Goal: Information Seeking & Learning: Learn about a topic

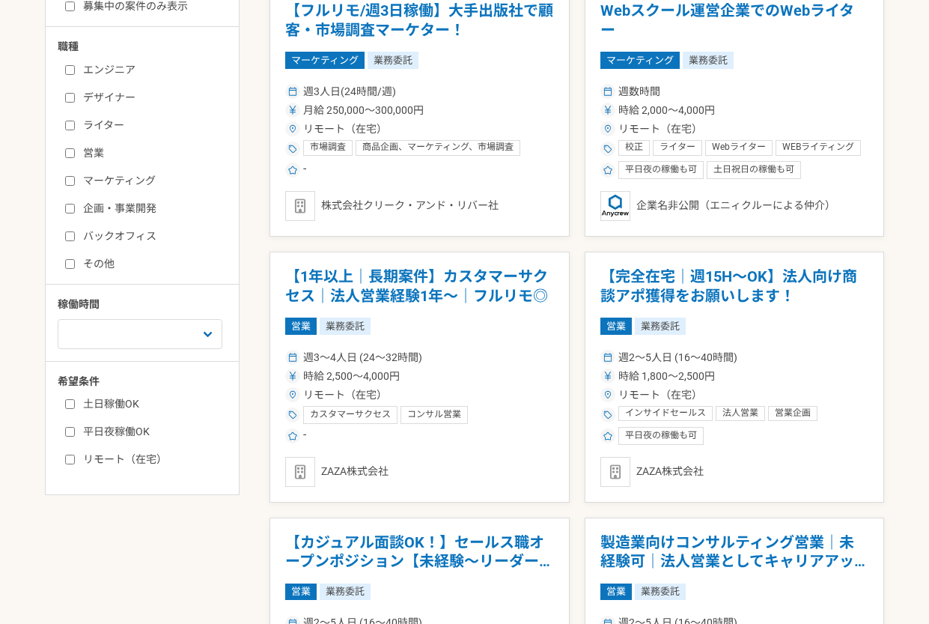
scroll to position [346, 0]
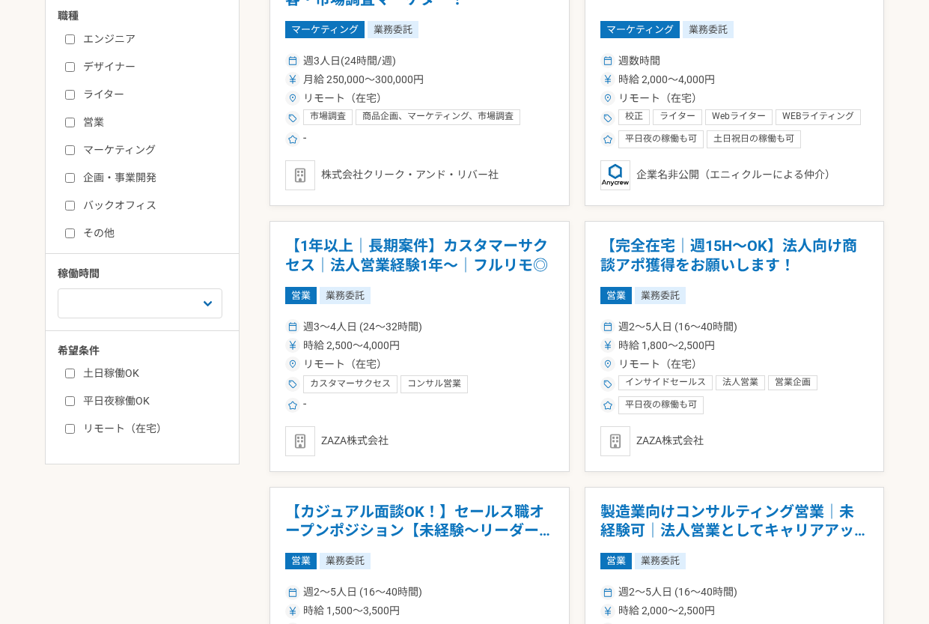
click at [67, 209] on input "バックオフィス" at bounding box center [70, 206] width 10 height 10
checkbox input "true"
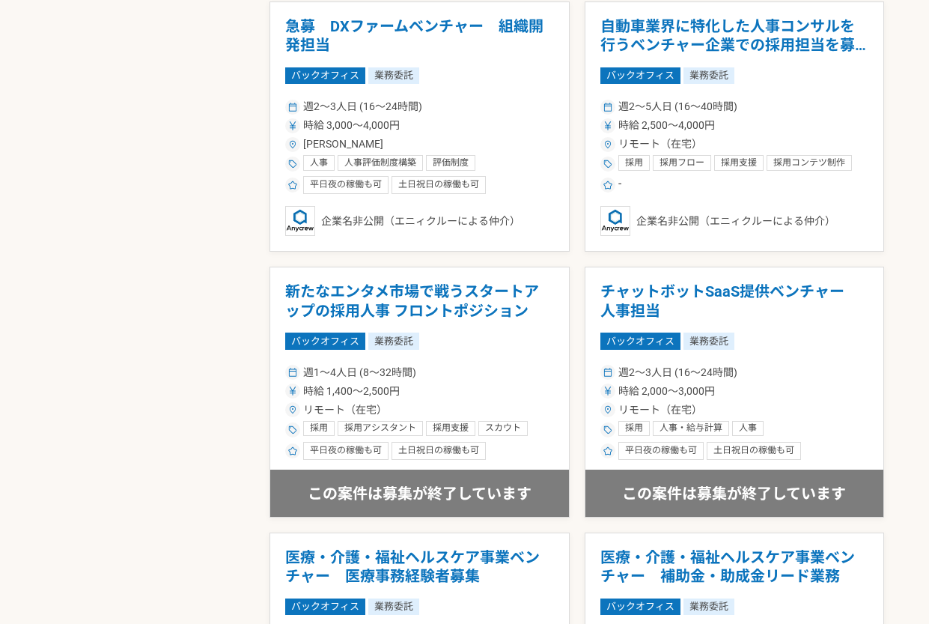
scroll to position [808, 0]
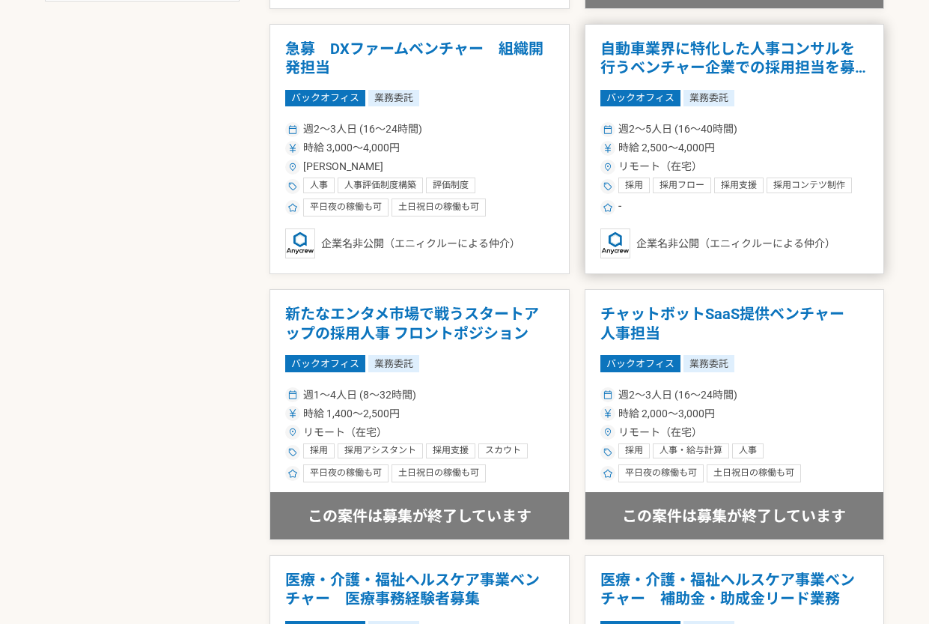
click at [740, 54] on h1 "自動車業界に特化した人事コンサルを行うベンチャー企業での採用担当を募集" at bounding box center [734, 59] width 269 height 38
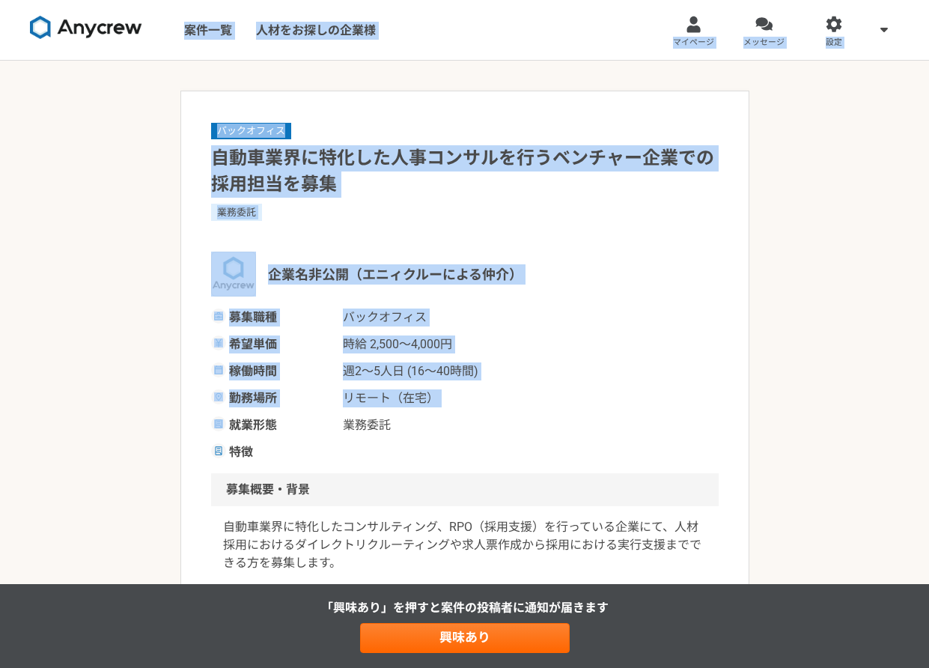
drag, startPoint x: 31, startPoint y: 169, endPoint x: 143, endPoint y: -78, distance: 271.4
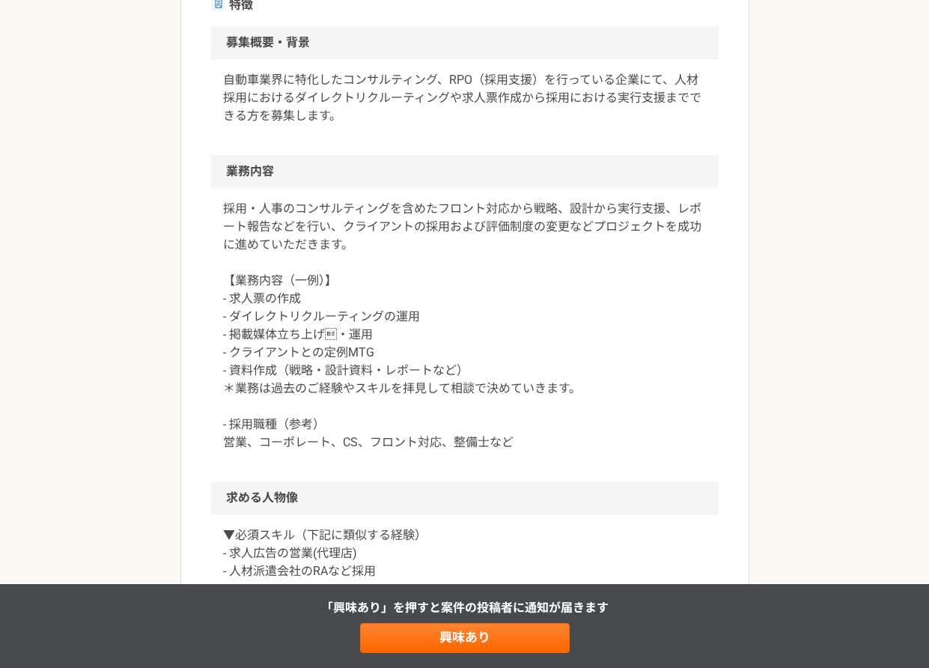
scroll to position [451, 0]
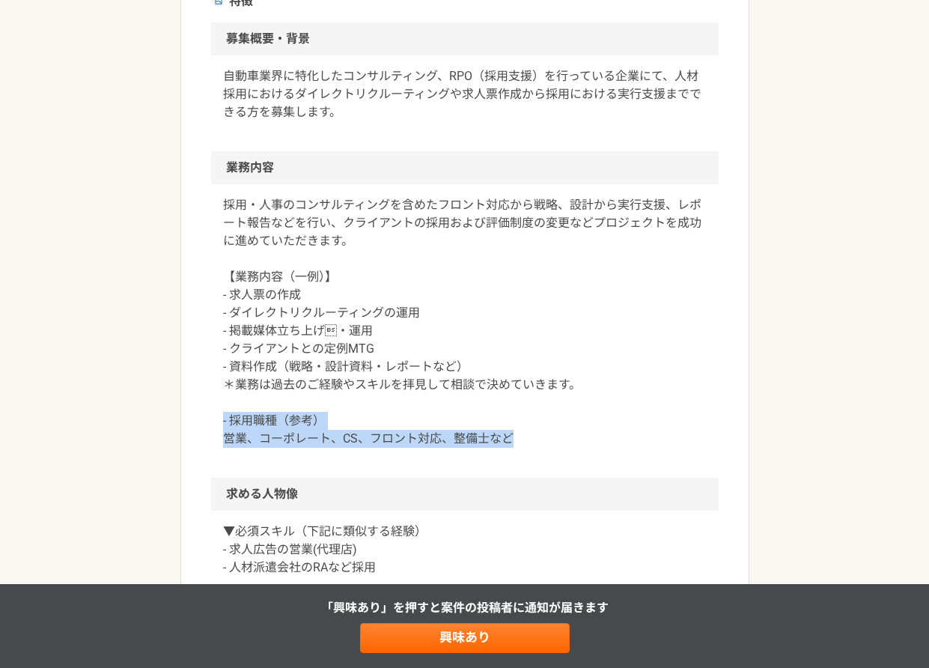
drag, startPoint x: 220, startPoint y: 421, endPoint x: 537, endPoint y: 447, distance: 317.7
click at [537, 447] on div "採用・人事のコンサルティングを含めたフロント対応から戦略、設計から実行支援、レポート報告などを行い、クライアントの採用および評価制度の変更などプロジェクトを成…" at bounding box center [465, 330] width 508 height 293
click at [528, 446] on p "採用・人事のコンサルティングを含めたフロント対応から戦略、設計から実行支援、レポート報告などを行い、クライアントの採用および評価制度の変更などプロジェクトを成…" at bounding box center [465, 322] width 484 height 252
drag, startPoint x: 225, startPoint y: 442, endPoint x: 517, endPoint y: 442, distance: 292.7
click at [517, 442] on p "採用・人事のコンサルティングを含めたフロント対応から戦略、設計から実行支援、レポート報告などを行い、クライアントの採用および評価制度の変更などプロジェクトを成…" at bounding box center [465, 322] width 484 height 252
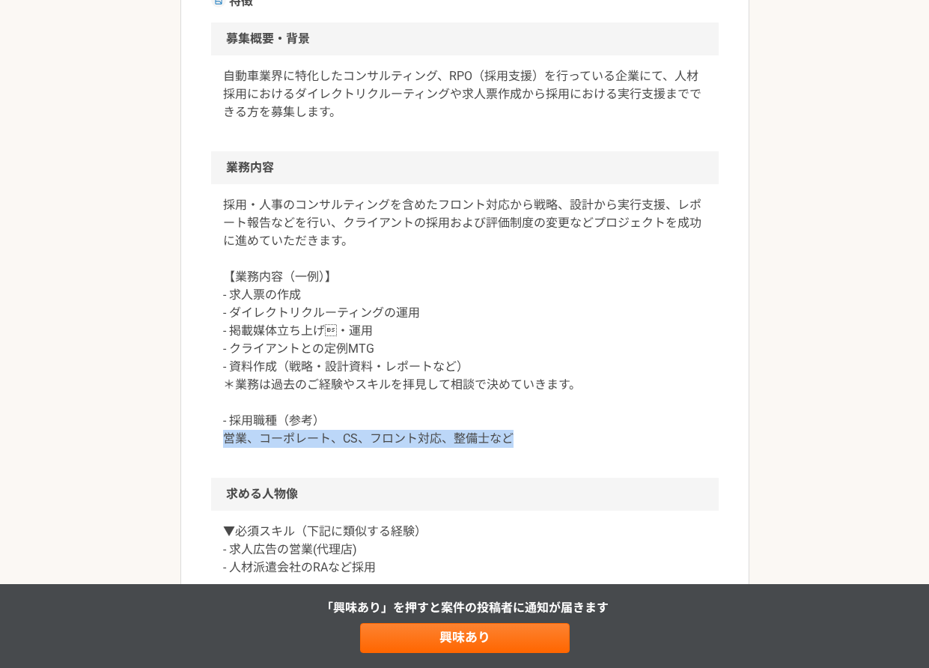
click at [517, 442] on p "採用・人事のコンサルティングを含めたフロント対応から戦略、設計から実行支援、レポート報告などを行い、クライアントの採用および評価制度の変更などプロジェクトを成…" at bounding box center [465, 322] width 484 height 252
drag, startPoint x: 514, startPoint y: 437, endPoint x: 222, endPoint y: 446, distance: 292.8
click at [222, 446] on div "採用・人事のコンサルティングを含めたフロント対応から戦略、設計から実行支援、レポート報告などを行い、クライアントの採用および評価制度の変更などプロジェクトを成…" at bounding box center [465, 330] width 508 height 293
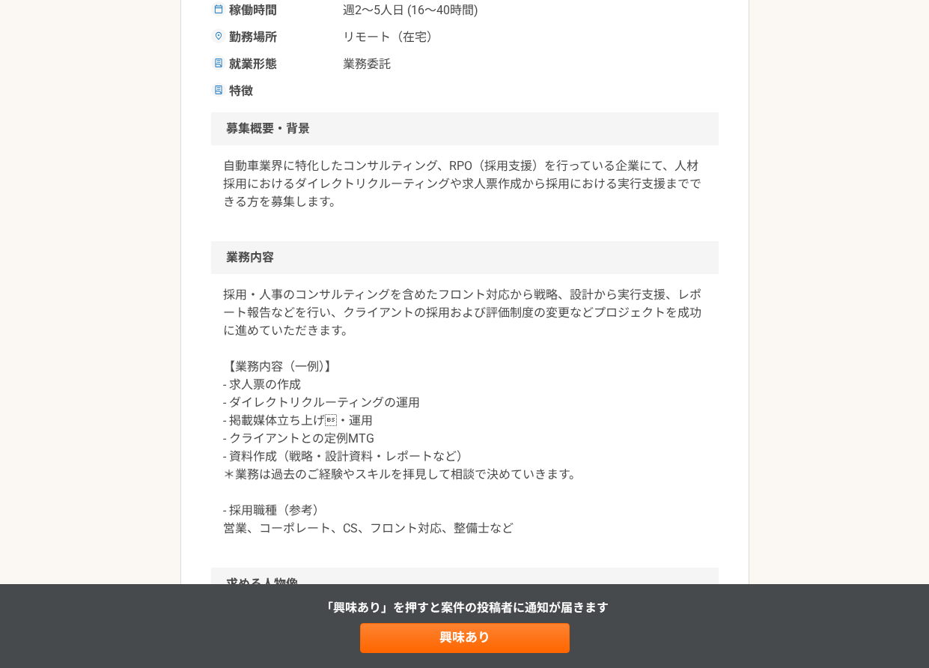
scroll to position [359, 0]
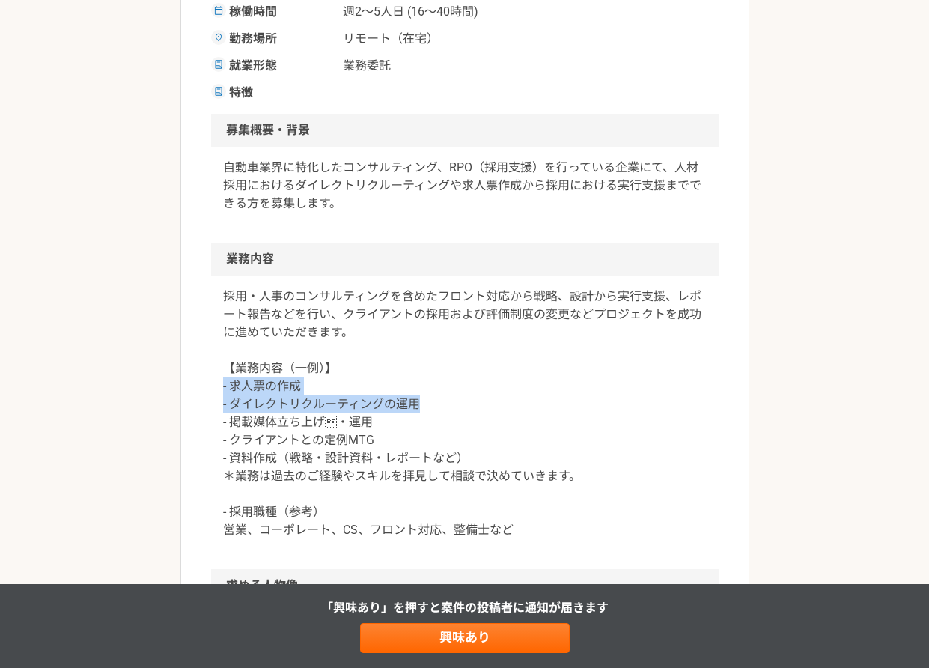
drag, startPoint x: 216, startPoint y: 385, endPoint x: 421, endPoint y: 411, distance: 206.8
click at [421, 412] on div "採用・人事のコンサルティングを含めたフロント対応から戦略、設計から実行支援、レポート報告などを行い、クライアントの採用および評価制度の変更などプロジェクトを成…" at bounding box center [465, 421] width 508 height 293
click at [421, 411] on p "採用・人事のコンサルティングを含めたフロント対応から戦略、設計から実行支援、レポート報告などを行い、クライアントの採用および評価制度の変更などプロジェクトを成…" at bounding box center [465, 413] width 484 height 252
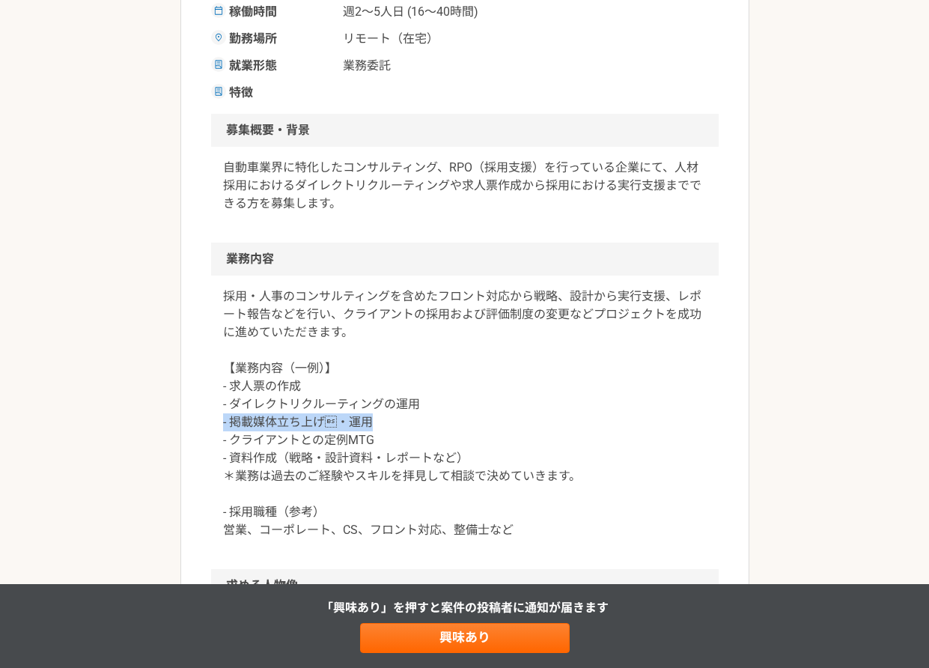
drag, startPoint x: 223, startPoint y: 419, endPoint x: 374, endPoint y: 423, distance: 151.3
click at [374, 423] on p "採用・人事のコンサルティングを含めたフロント対応から戦略、設計から実行支援、レポート報告などを行い、クライアントの採用および評価制度の変更などプロジェクトを成…" at bounding box center [465, 413] width 484 height 252
click at [143, 365] on div "バックオフィス 自動車業界に特化した人事コンサルを行うベンチャー企業での採用担当を募集 業務委託 企業名非公開（エニィクルーによる仲介） 募集職種 バックオフ…" at bounding box center [464, 537] width 929 height 1672
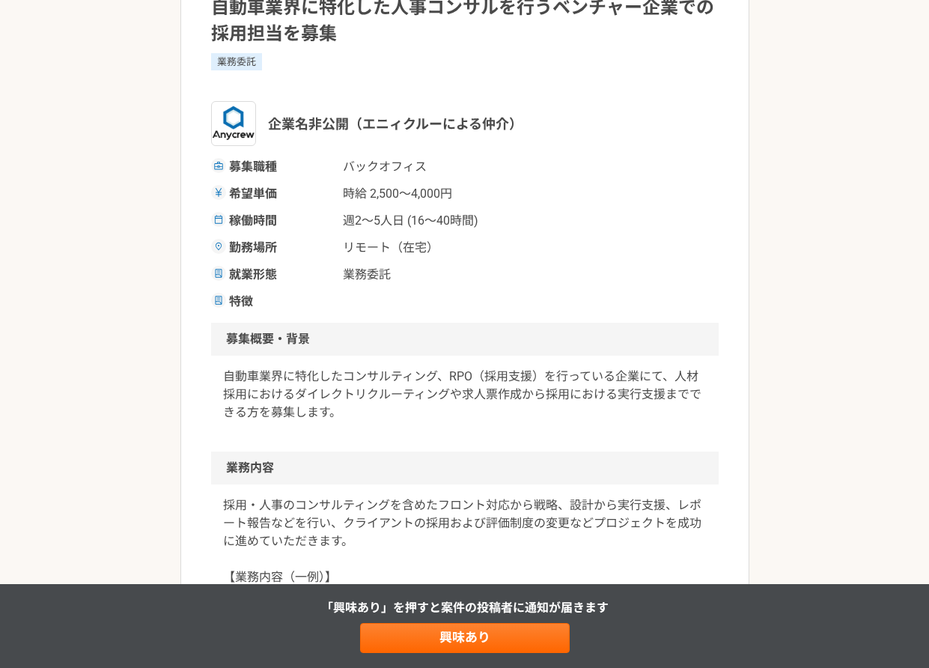
scroll to position [58, 0]
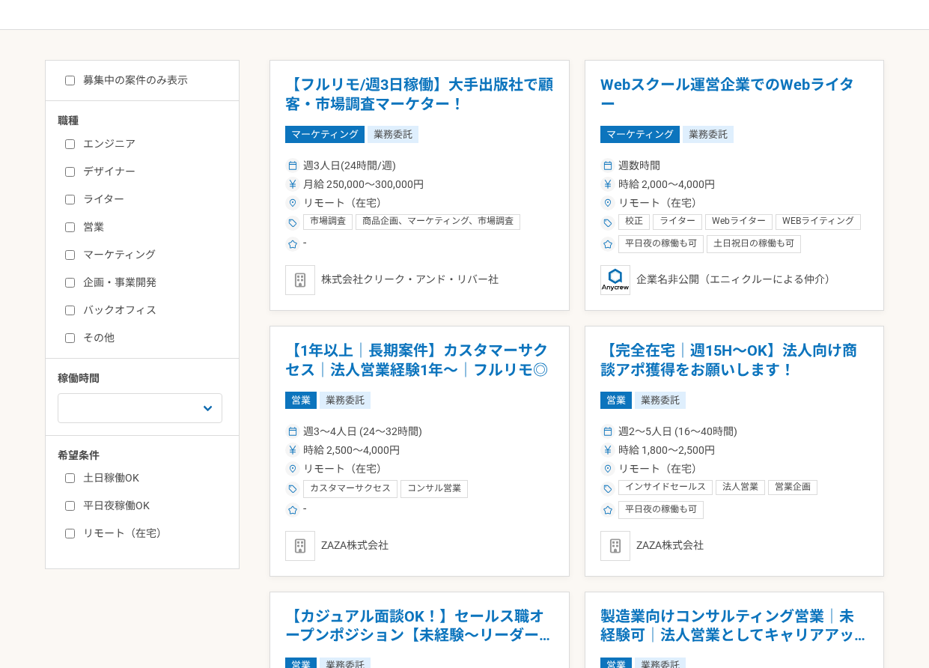
scroll to position [242, 0]
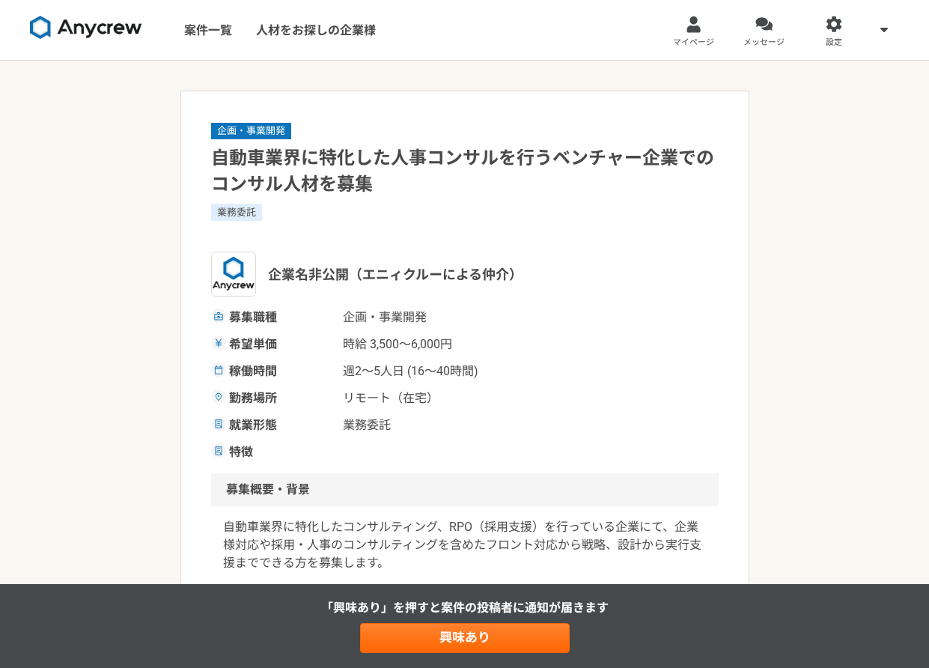
drag, startPoint x: 315, startPoint y: 361, endPoint x: 356, endPoint y: 361, distance: 41.2
click at [316, 361] on div "募集職種 企画・事業[PERSON_NAME]単価 時給 3,500〜6,000円 稼働時間 週2〜5人日 (16〜40時間) 勤務場所 リモート（在宅） 就…" at bounding box center [465, 384] width 508 height 153
